Goal: Transaction & Acquisition: Download file/media

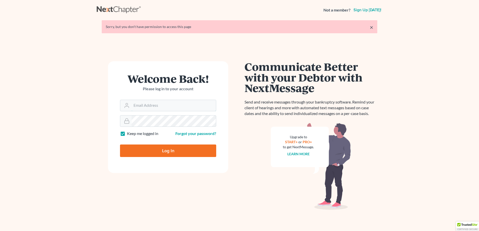
type input "[PERSON_NAME][EMAIL_ADDRESS][PERSON_NAME][DOMAIN_NAME]"
click at [163, 151] on input "Log In" at bounding box center [168, 151] width 96 height 13
type input "Thinking..."
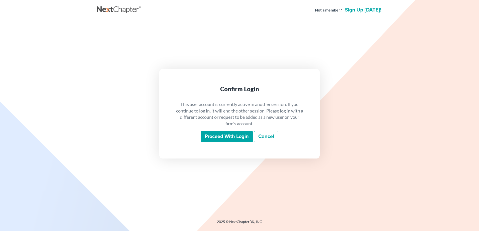
click at [213, 136] on input "Proceed with login" at bounding box center [227, 137] width 52 height 12
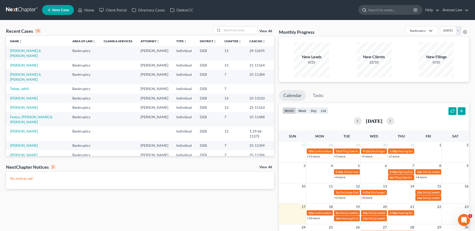
click at [404, 11] on input "search" at bounding box center [391, 9] width 46 height 9
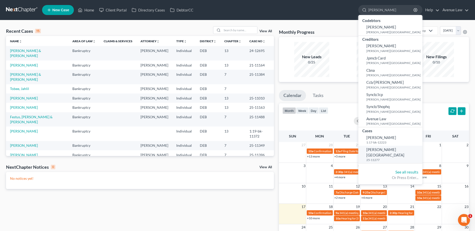
type input "Hicks"
click at [375, 152] on span "Hicks, Orlanda" at bounding box center [385, 153] width 38 height 10
select select "0"
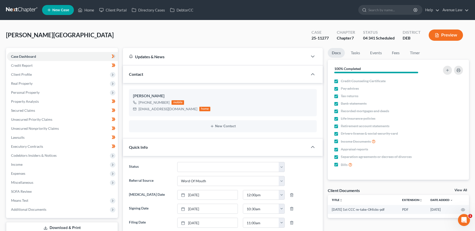
scroll to position [100, 0]
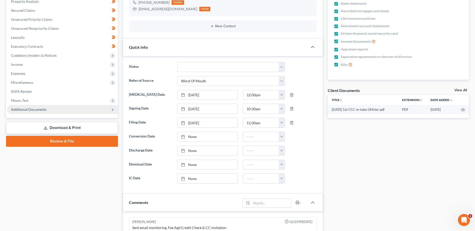
click at [29, 111] on span "Additional Documents" at bounding box center [28, 109] width 35 height 4
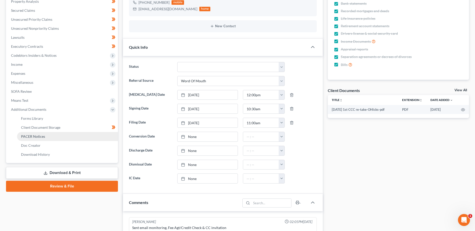
click at [38, 137] on span "PACER Notices" at bounding box center [33, 136] width 24 height 4
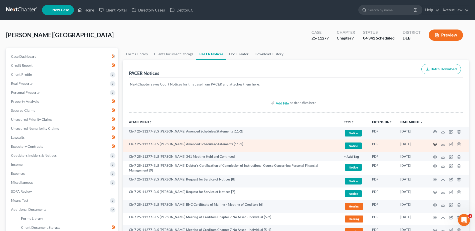
click at [435, 144] on icon "button" at bounding box center [435, 144] width 4 height 4
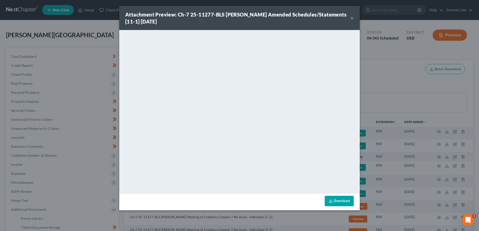
click at [337, 201] on link "Download" at bounding box center [339, 201] width 29 height 11
